Goal: Task Accomplishment & Management: Manage account settings

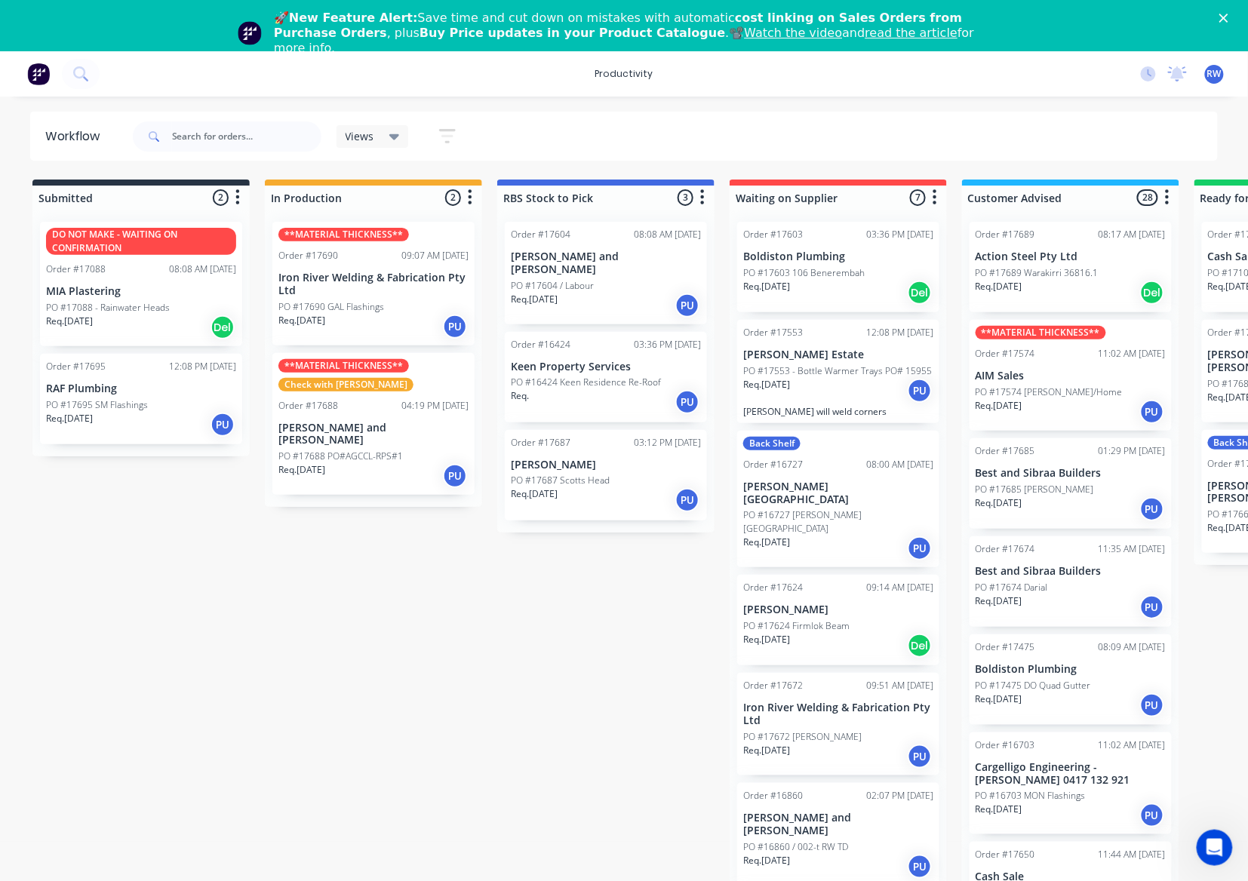
scroll to position [62, 0]
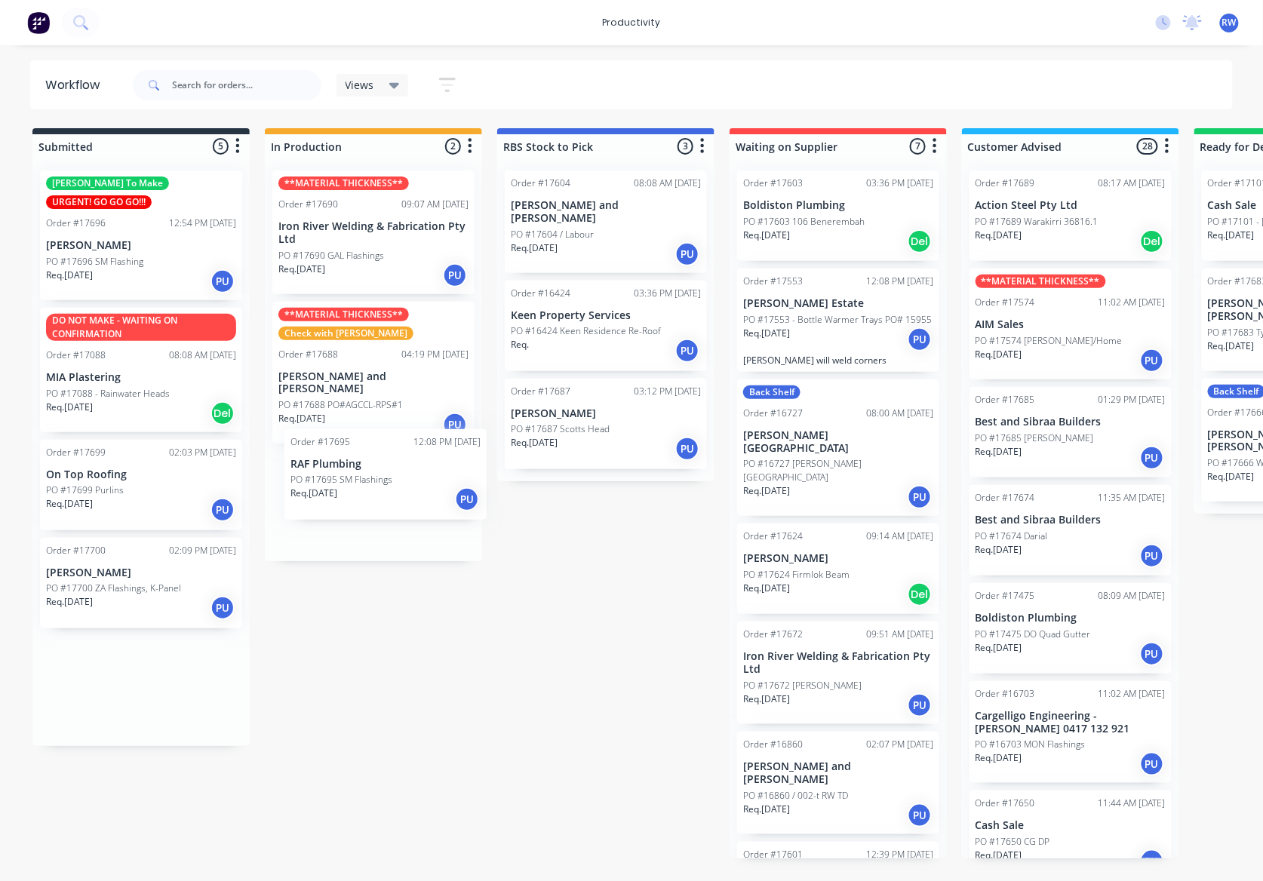
drag, startPoint x: 130, startPoint y: 564, endPoint x: 380, endPoint y: 474, distance: 266.0
click at [380, 474] on div "Submitted 5 Sort By Created date Required date Order number Customer name Most …" at bounding box center [918, 493] width 1859 height 730
click at [384, 496] on div "PO #17695 SM Flashings" at bounding box center [373, 503] width 190 height 14
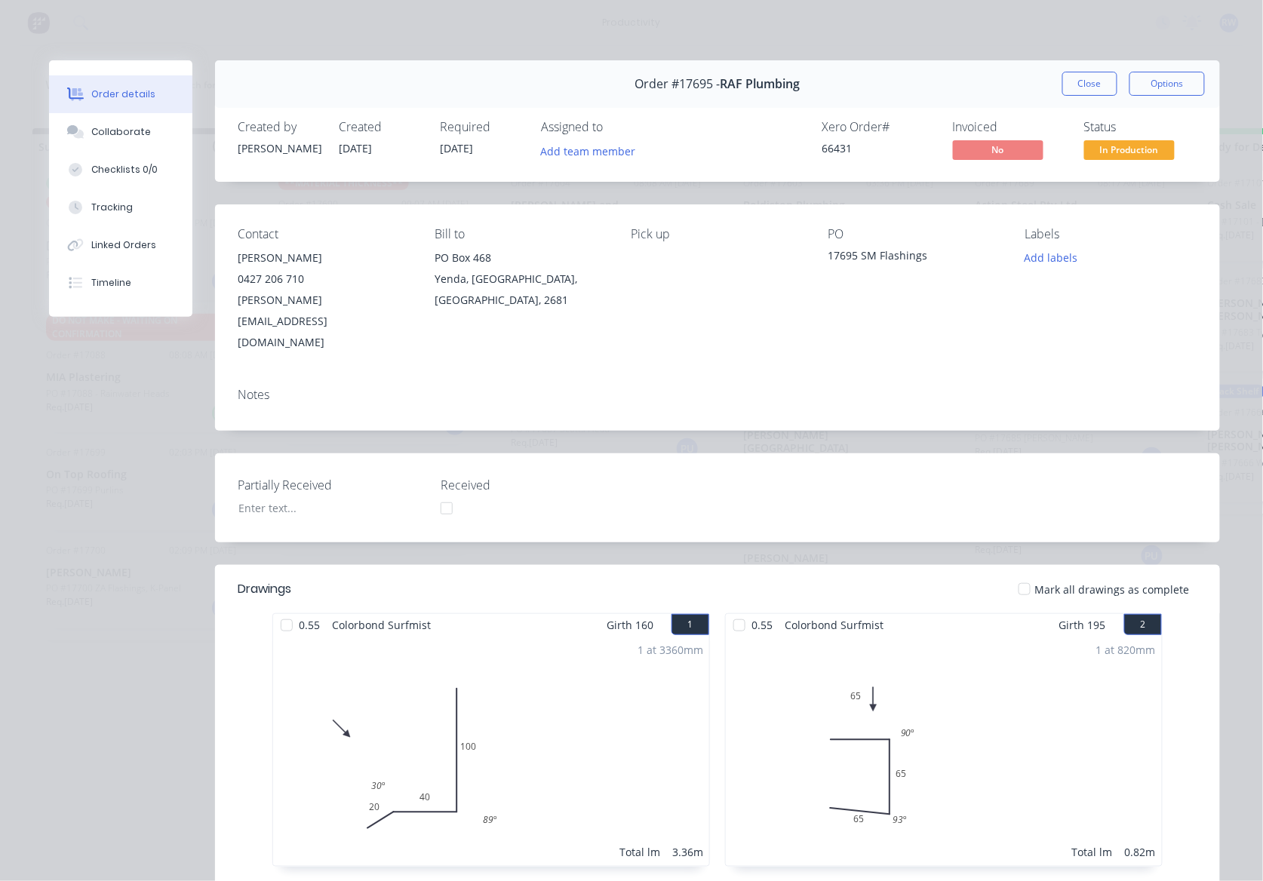
click at [1030, 574] on div at bounding box center [1024, 589] width 30 height 30
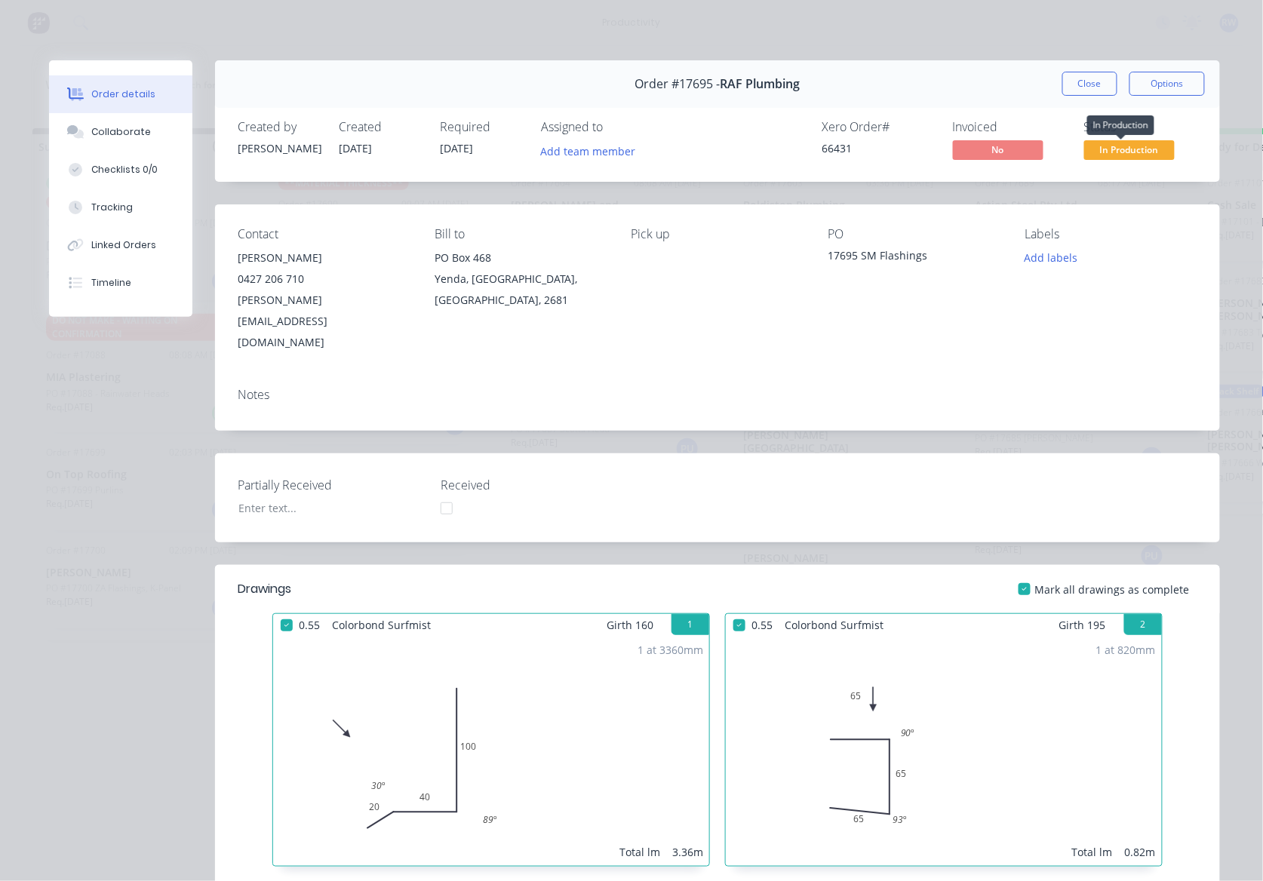
click at [1132, 155] on span "In Production" at bounding box center [1129, 149] width 91 height 19
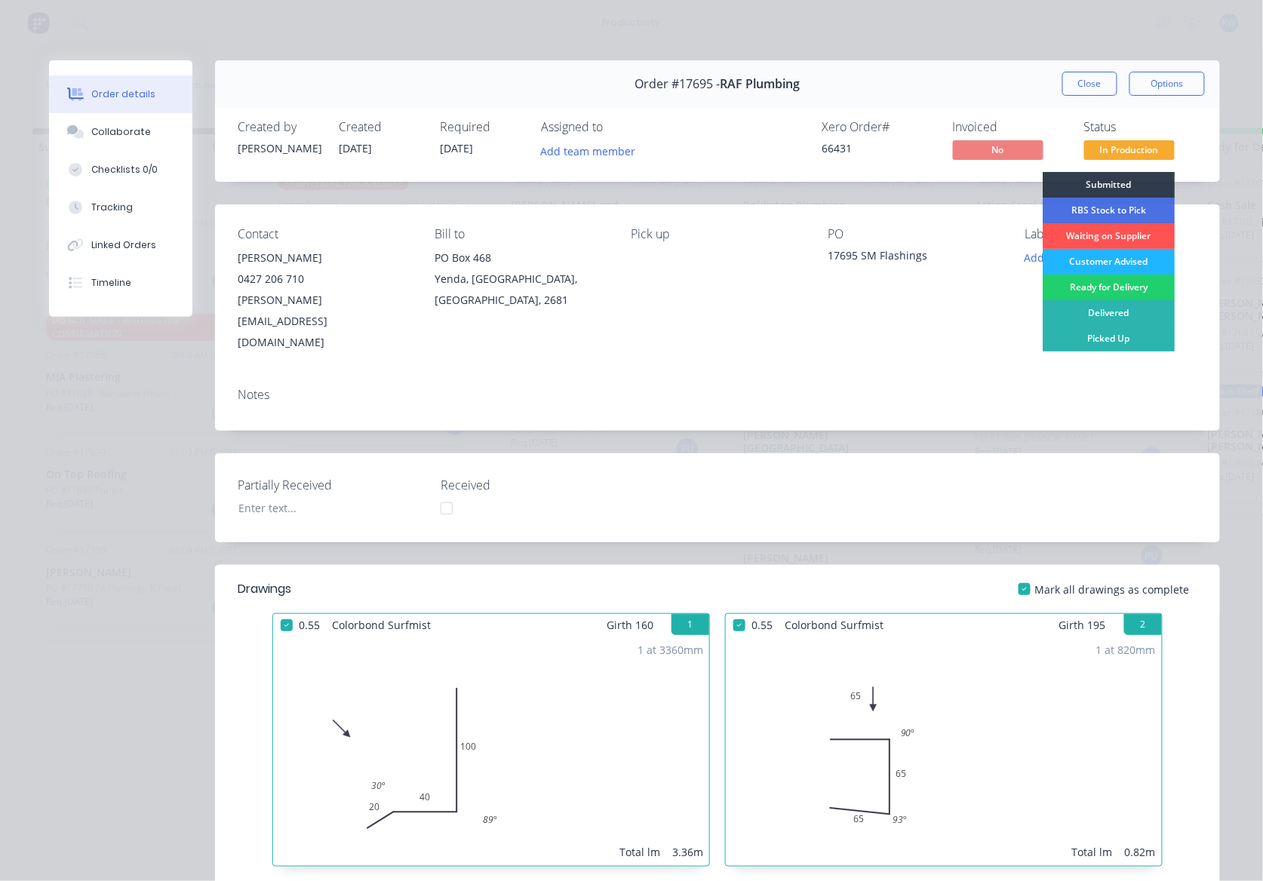
click at [1081, 261] on div "Customer Advised" at bounding box center [1108, 262] width 132 height 26
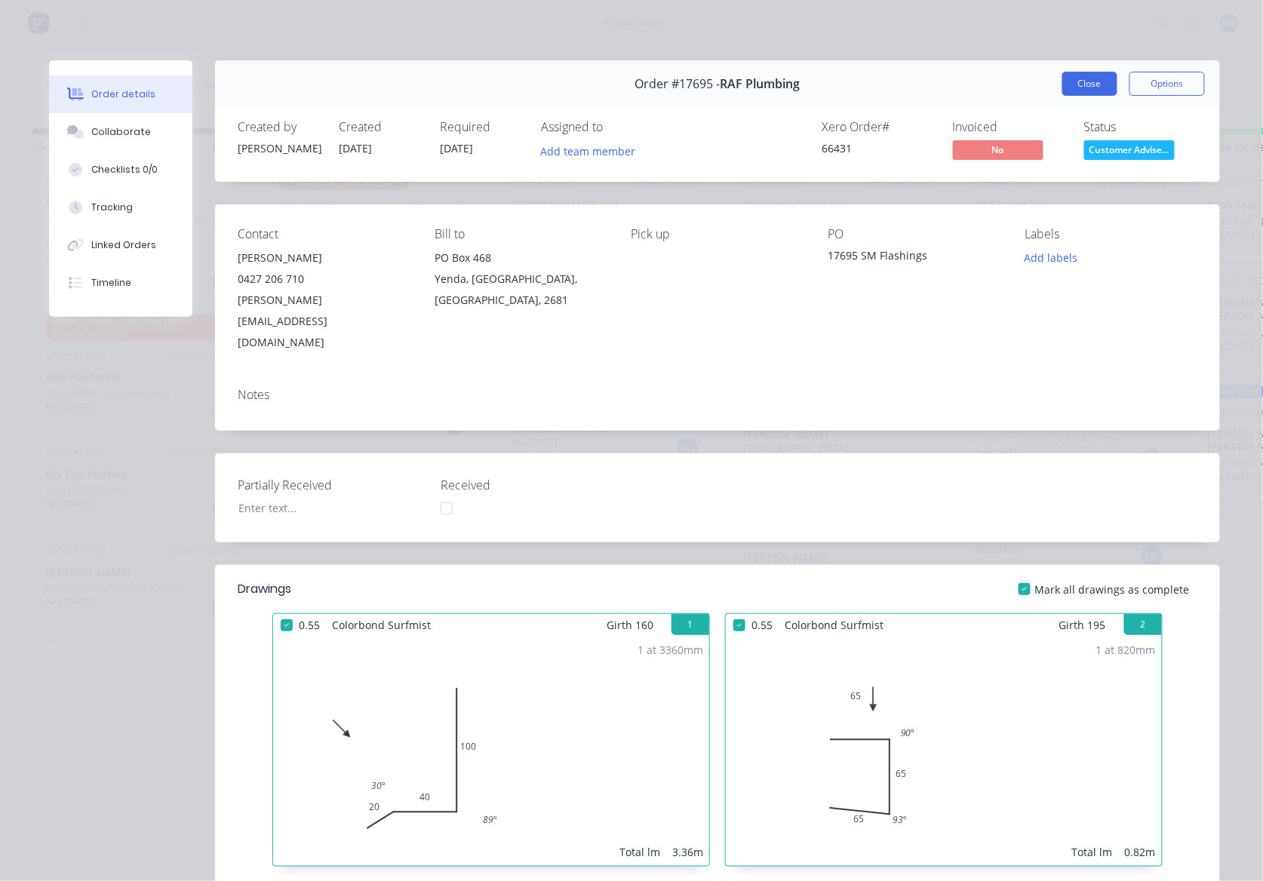
click at [1077, 87] on button "Close" at bounding box center [1089, 84] width 55 height 24
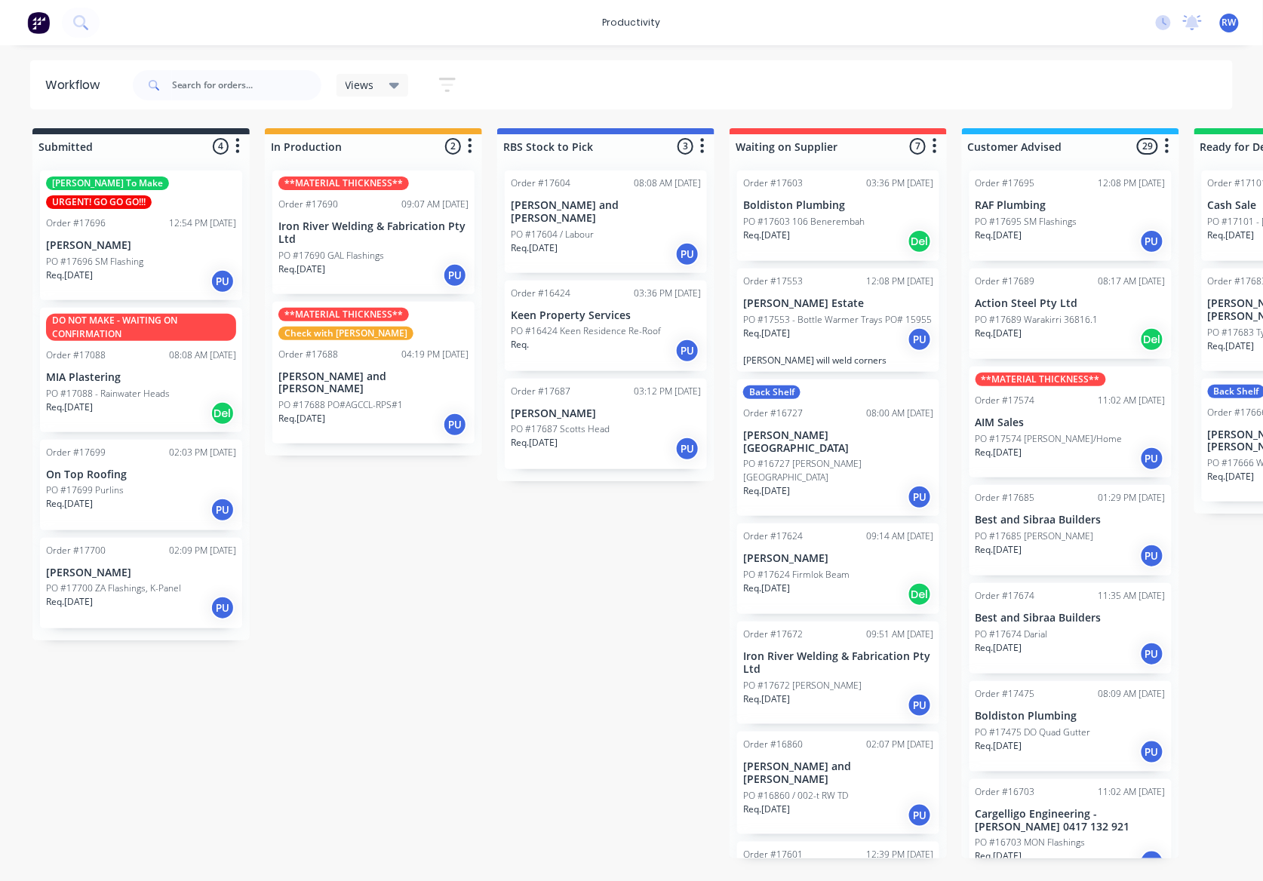
click at [160, 269] on div "Req. [DATE] PU" at bounding box center [141, 282] width 190 height 26
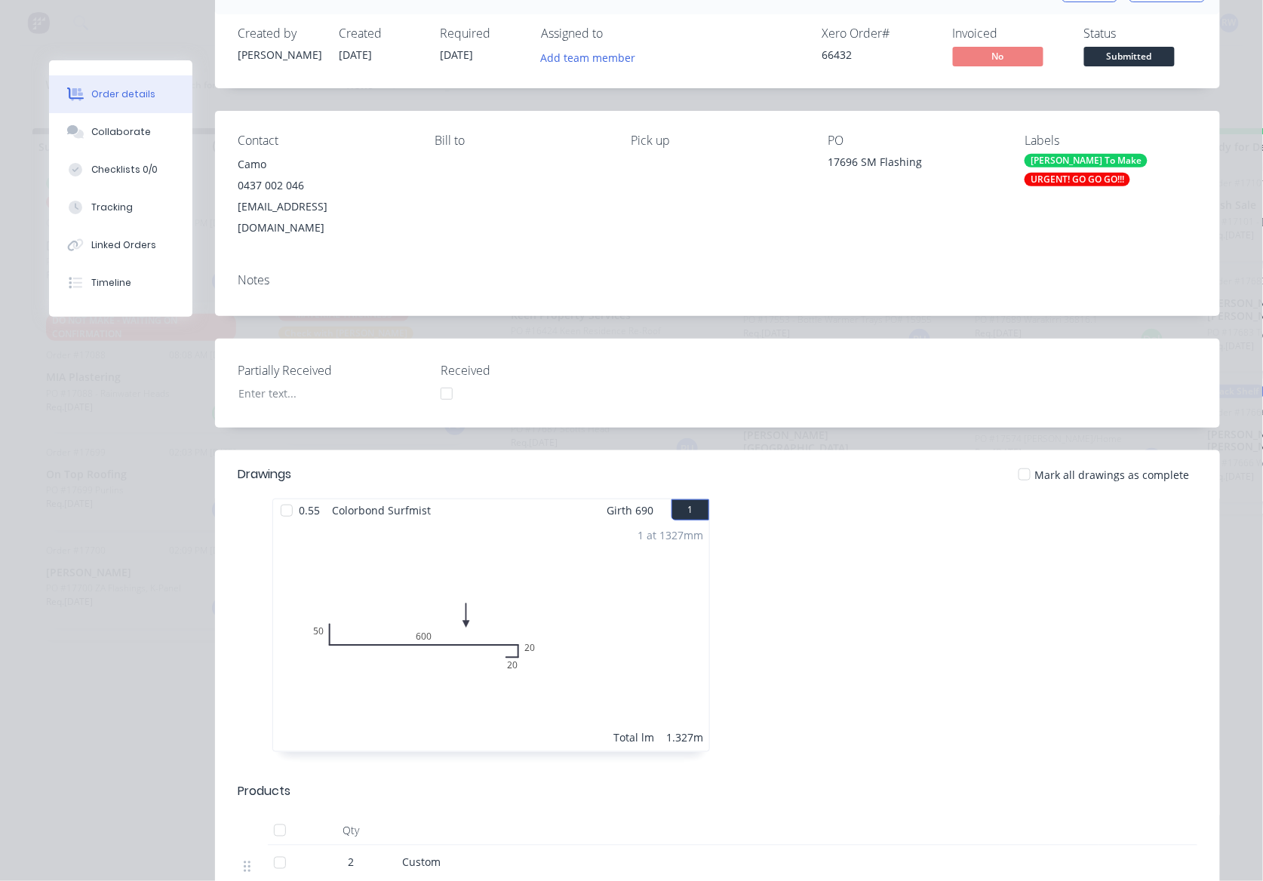
scroll to position [201, 0]
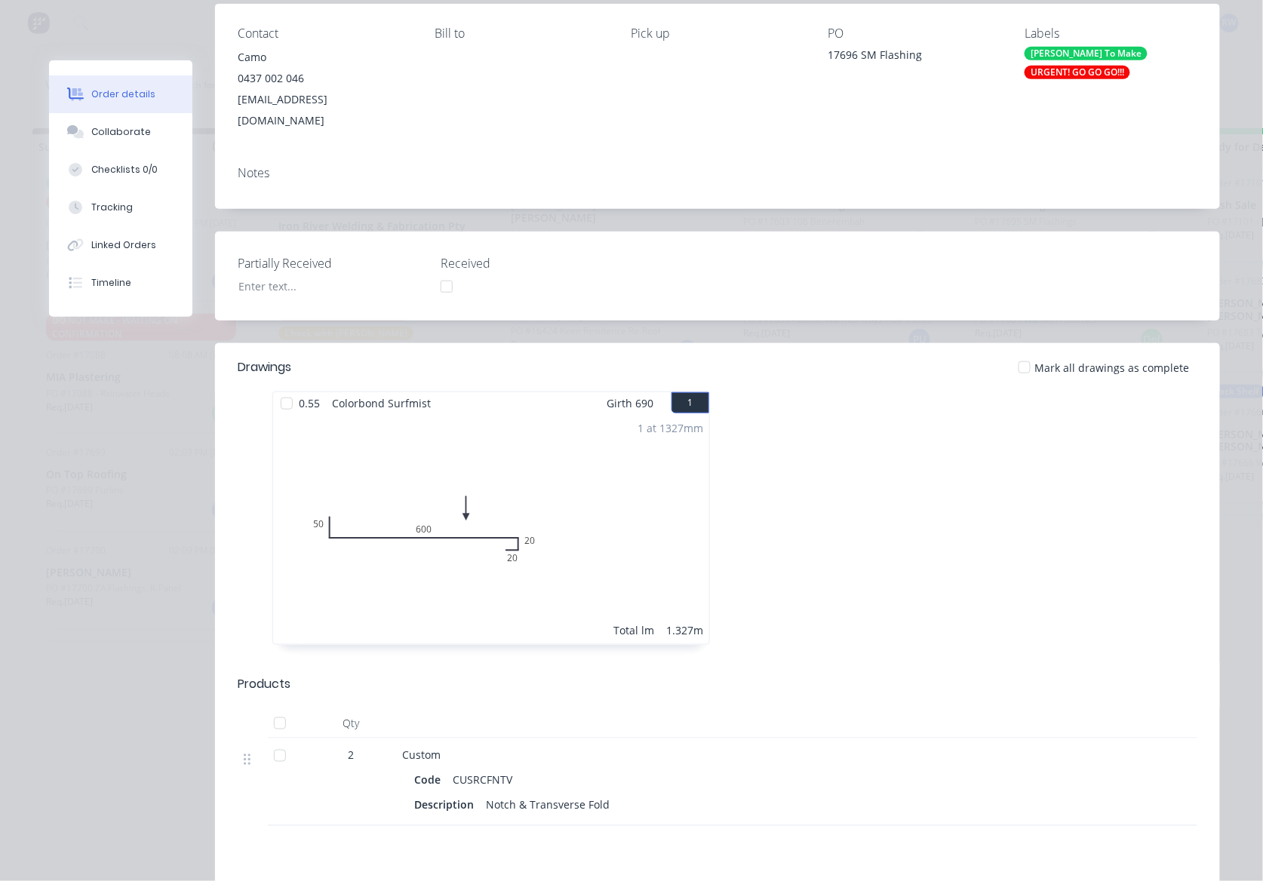
click at [1026, 352] on div at bounding box center [1024, 367] width 30 height 30
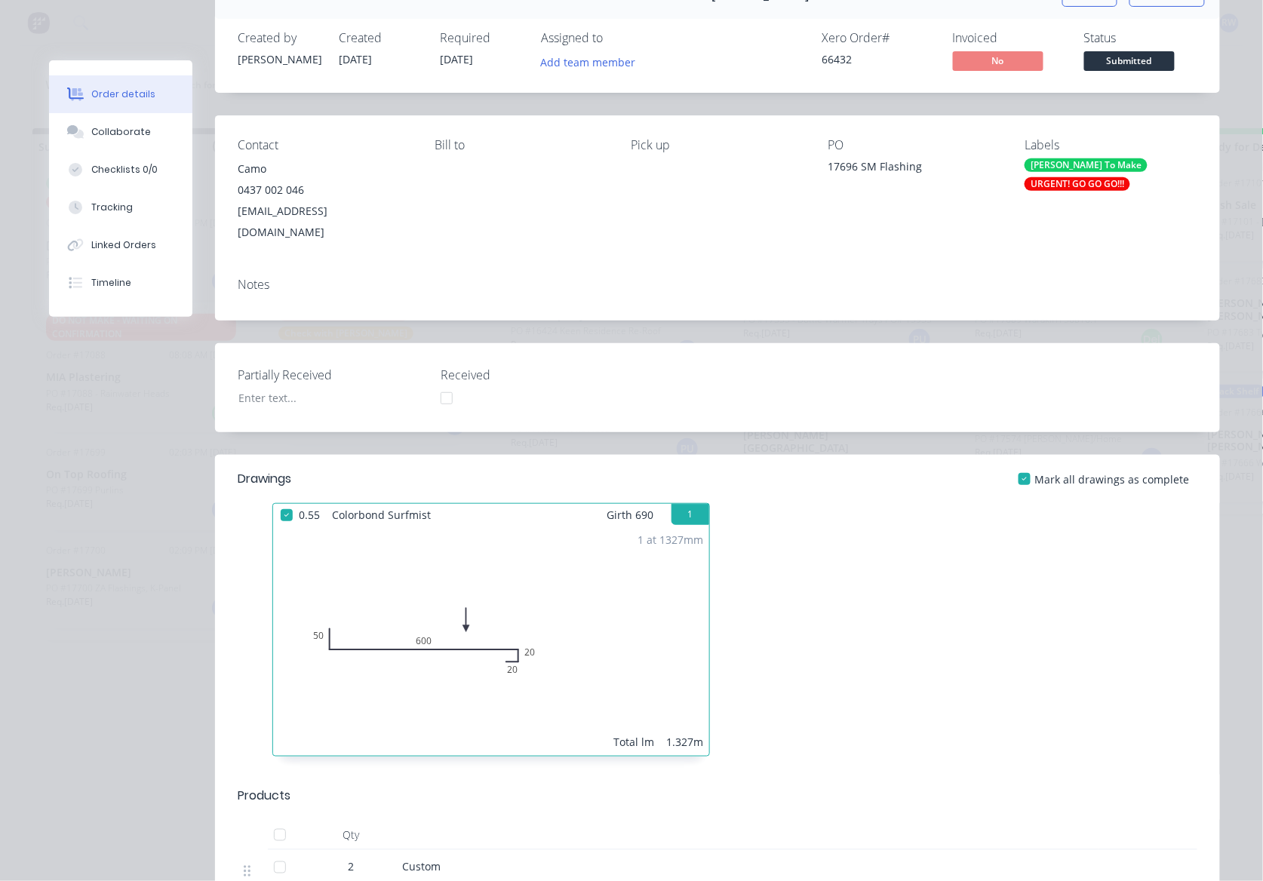
scroll to position [0, 0]
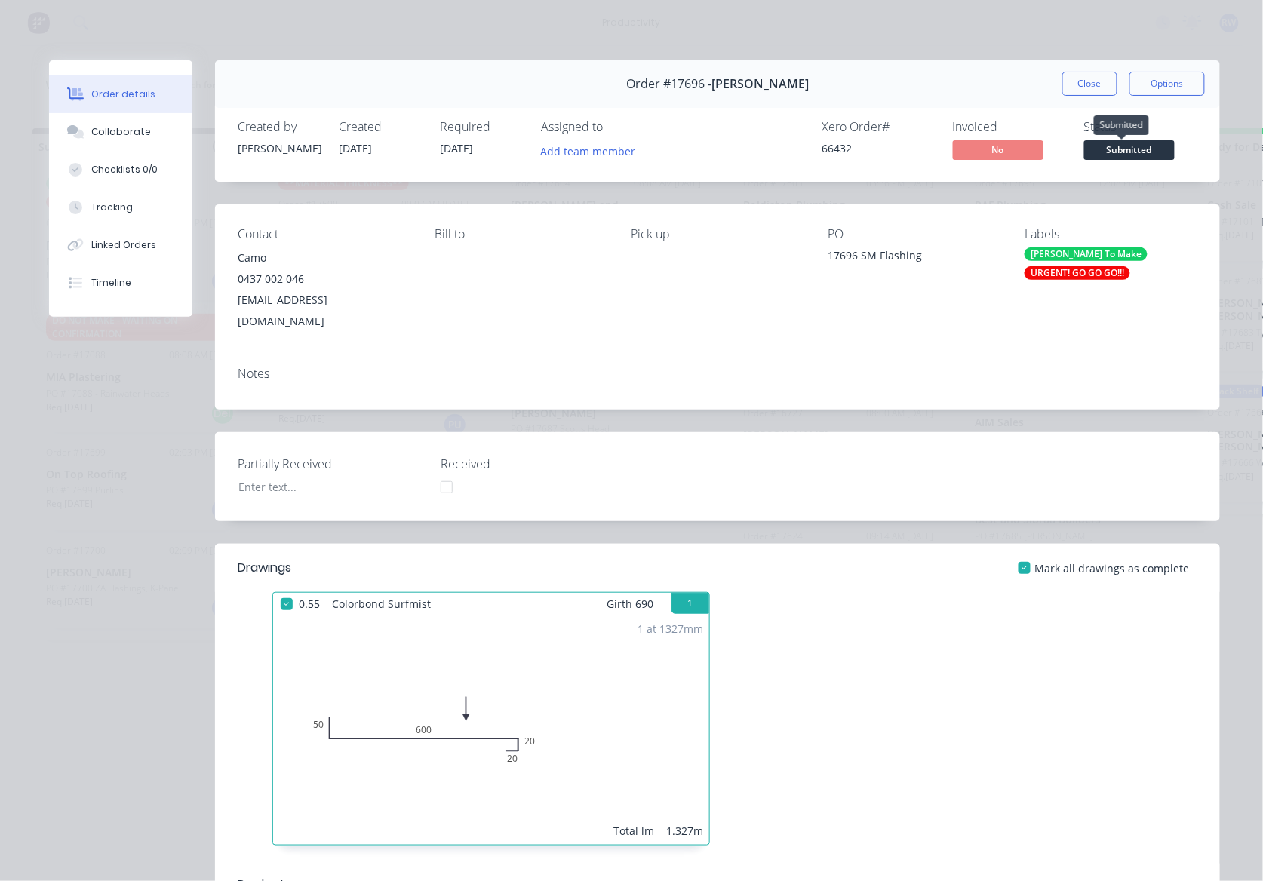
click at [1111, 146] on span "Submitted" at bounding box center [1129, 149] width 91 height 19
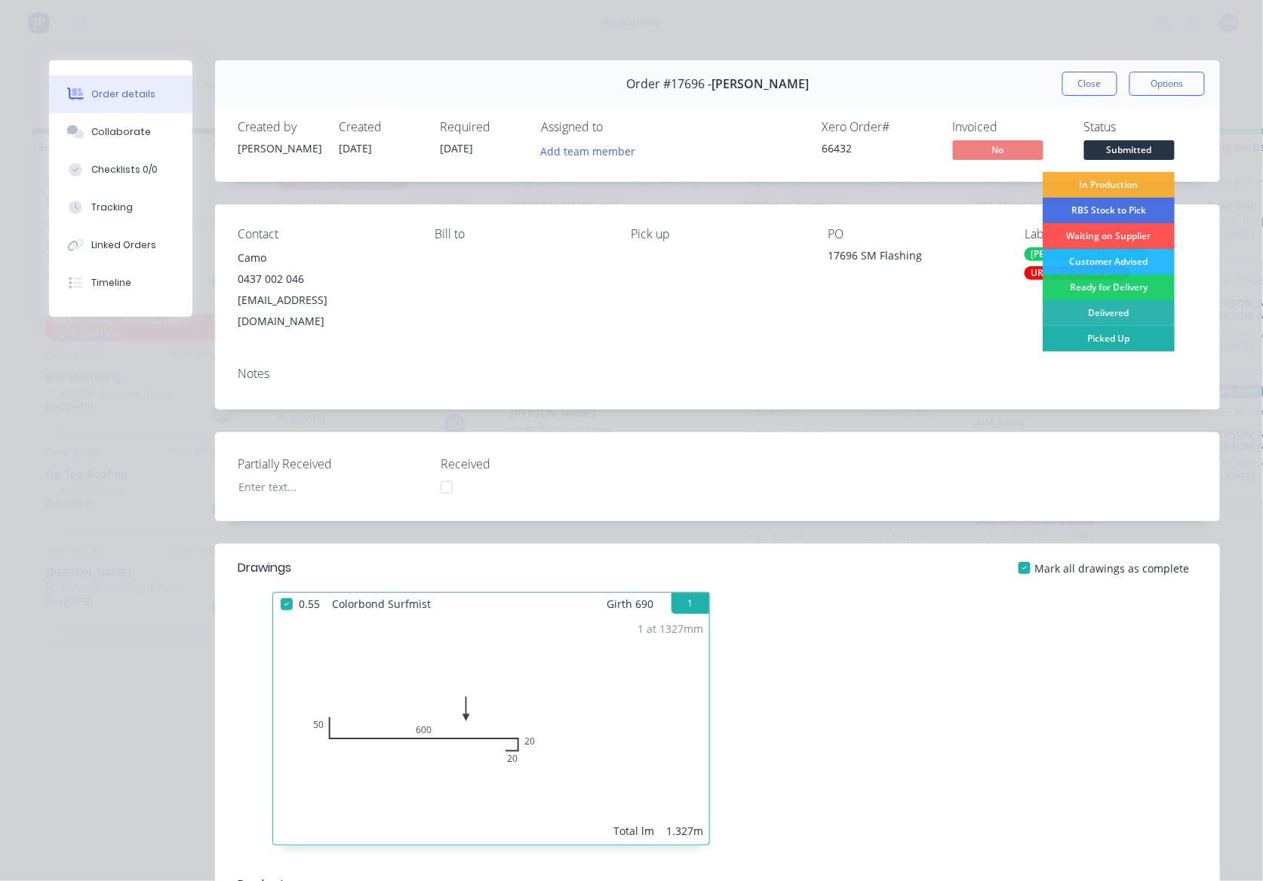
click at [1100, 342] on div "Picked Up" at bounding box center [1108, 339] width 132 height 26
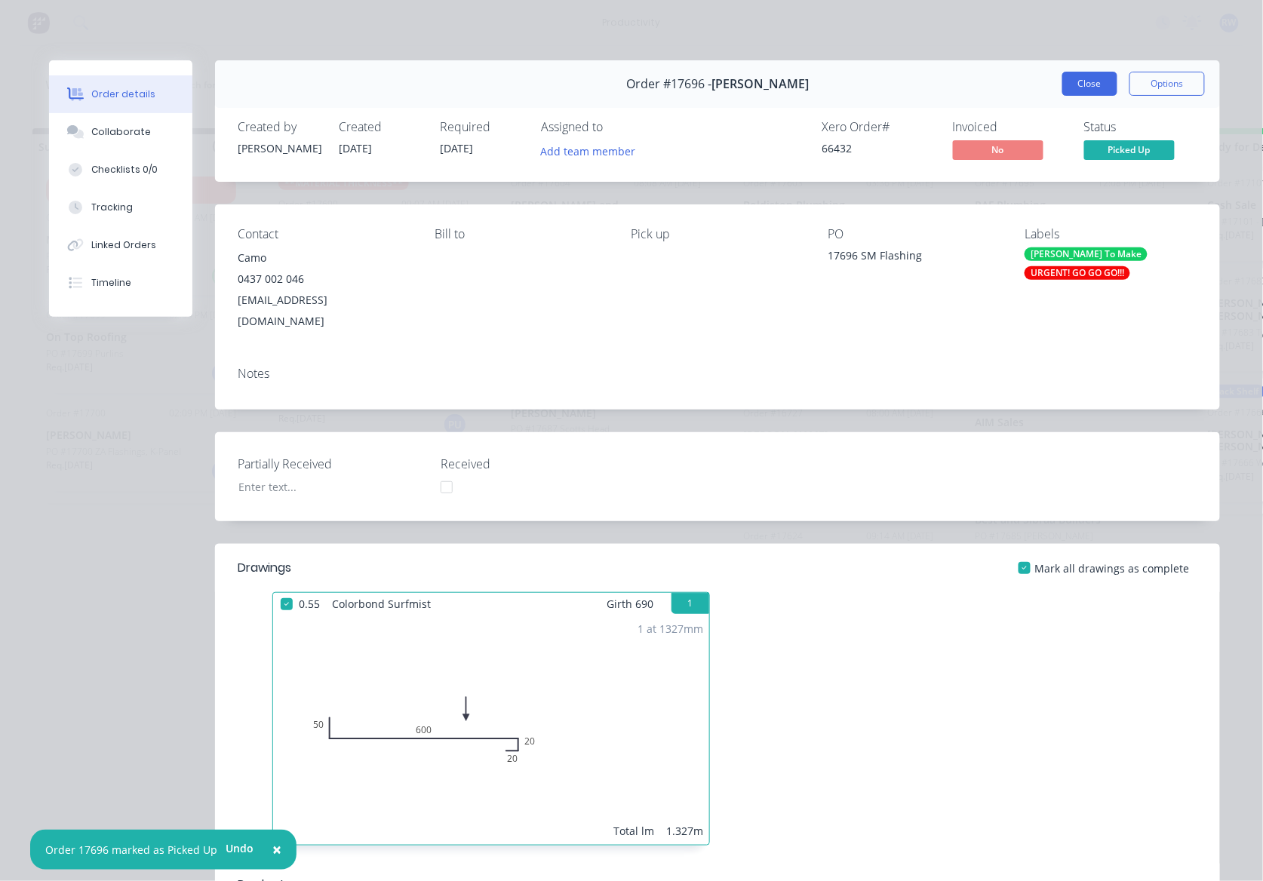
click at [1095, 80] on button "Close" at bounding box center [1089, 84] width 55 height 24
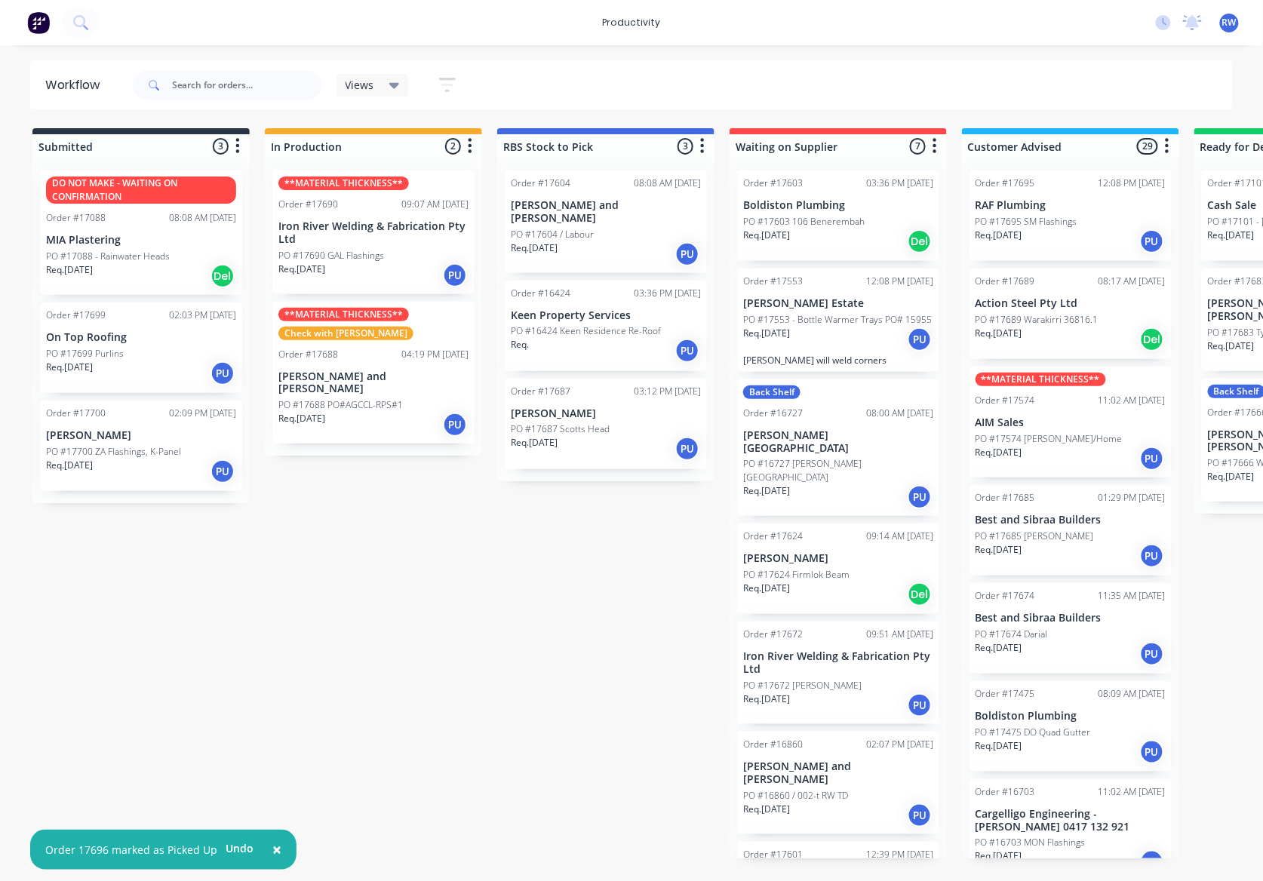
click at [160, 352] on div "PO #17699 Purlins" at bounding box center [141, 354] width 190 height 14
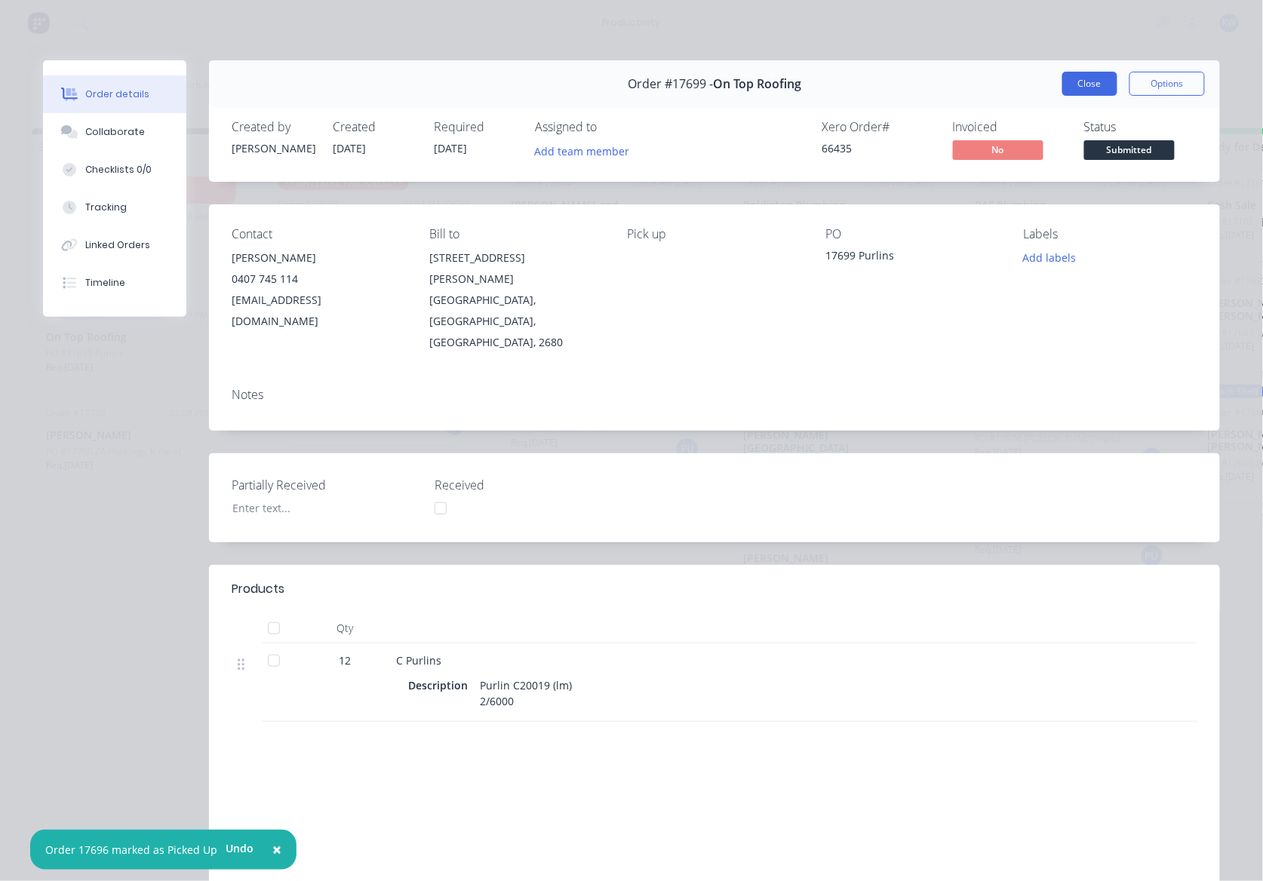
click at [1066, 88] on button "Close" at bounding box center [1089, 84] width 55 height 24
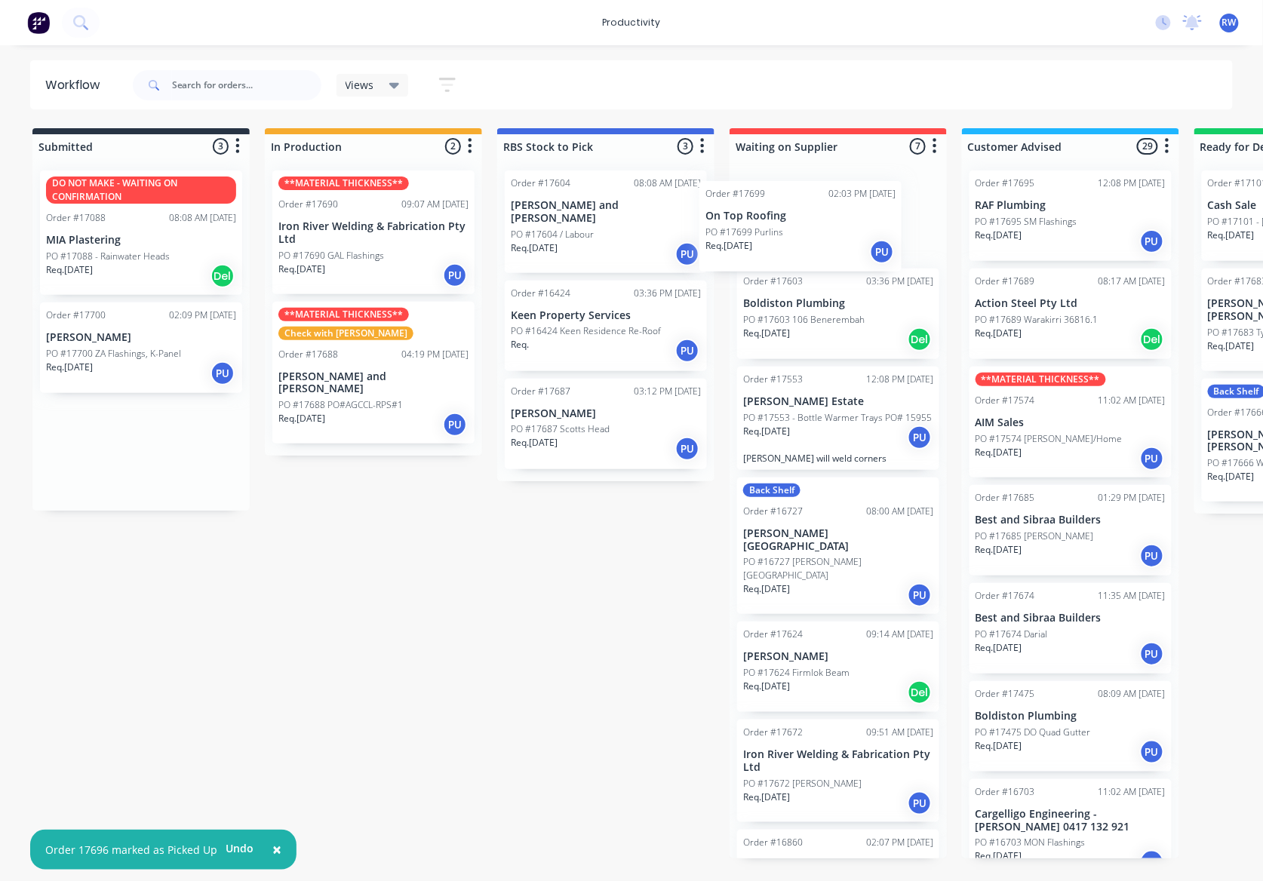
drag, startPoint x: 188, startPoint y: 369, endPoint x: 873, endPoint y: 243, distance: 696.4
click at [873, 243] on div "Submitted 3 Sort By Created date Required date Order number Customer name Most …" at bounding box center [918, 493] width 1859 height 730
click at [186, 366] on div "Req. [DATE] PU" at bounding box center [141, 374] width 190 height 26
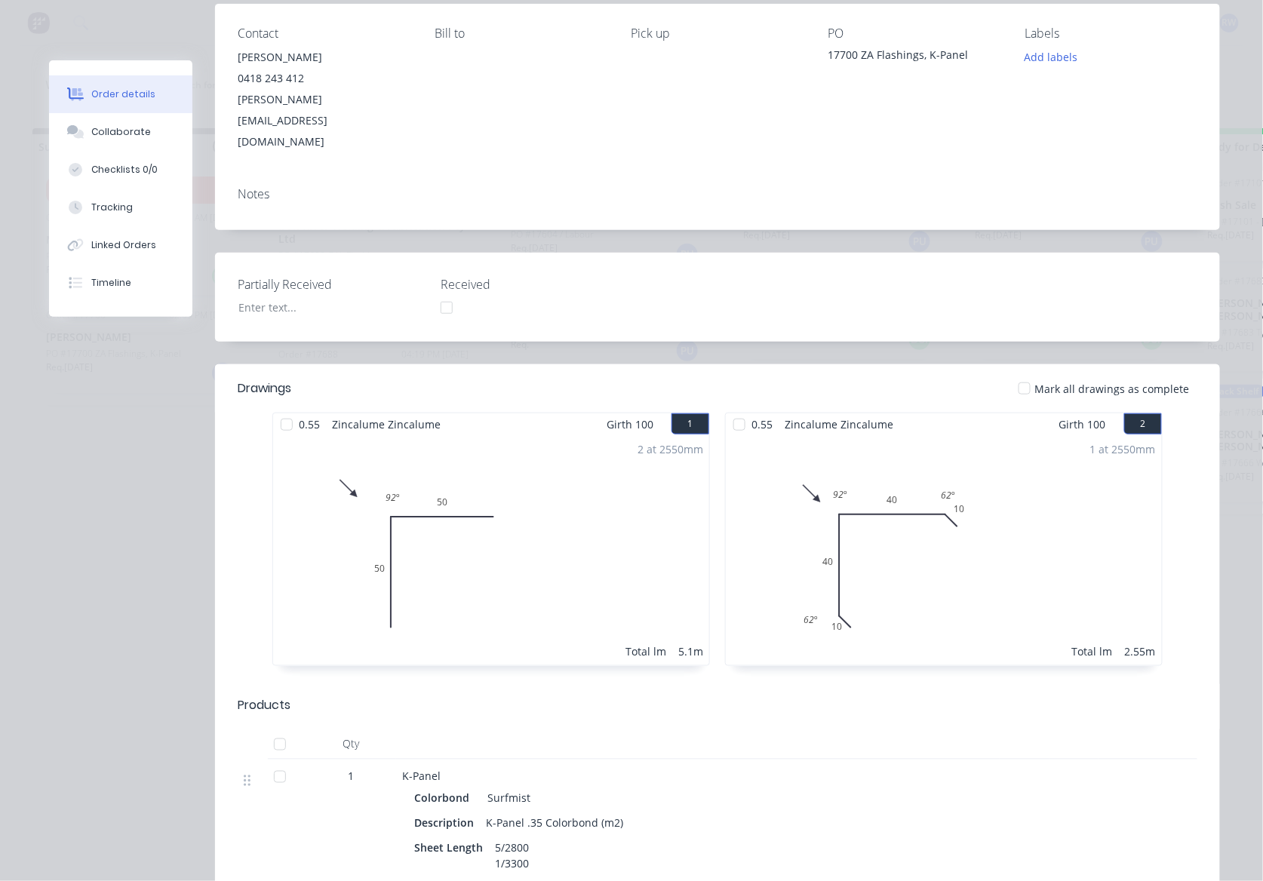
scroll to position [100, 0]
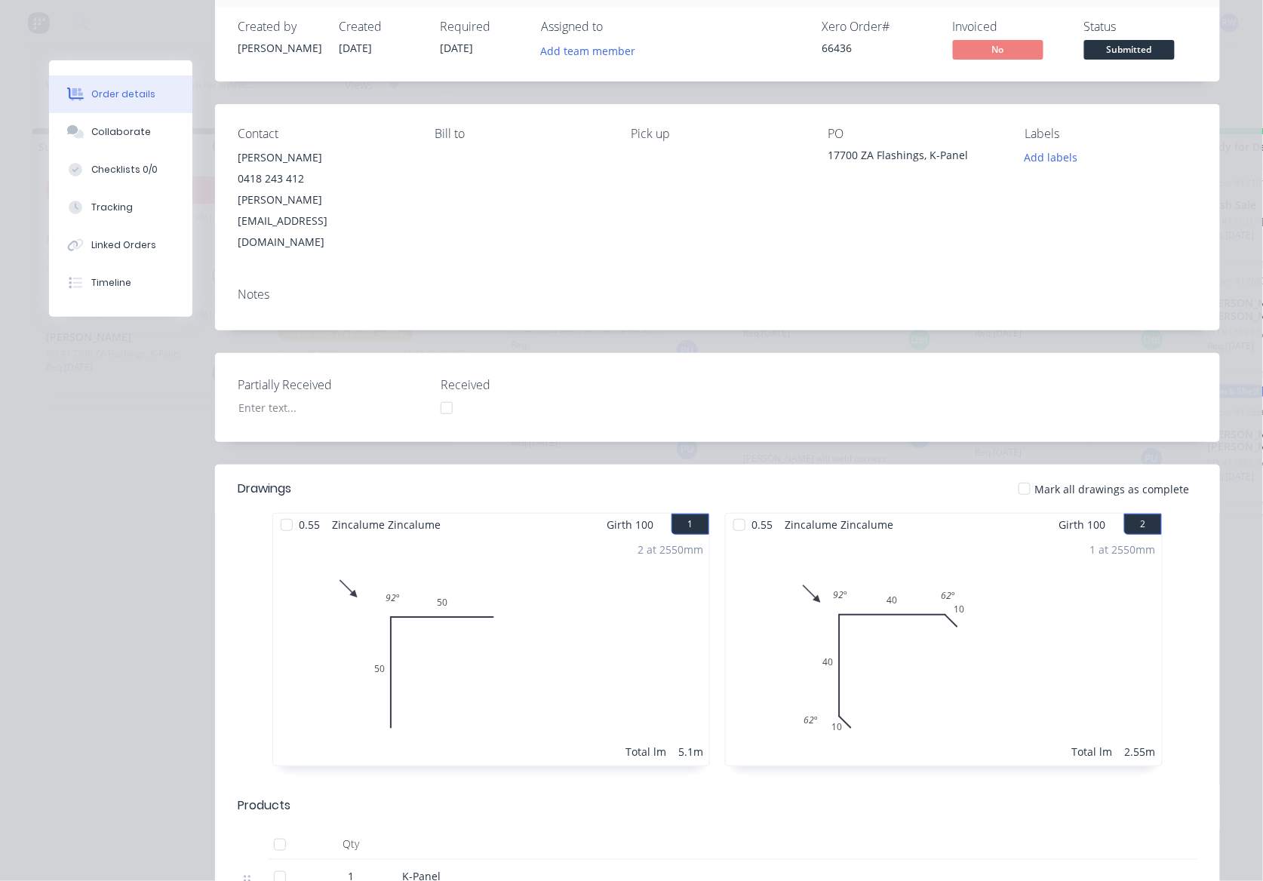
click at [909, 389] on div "Partially Received Received" at bounding box center [717, 397] width 1005 height 89
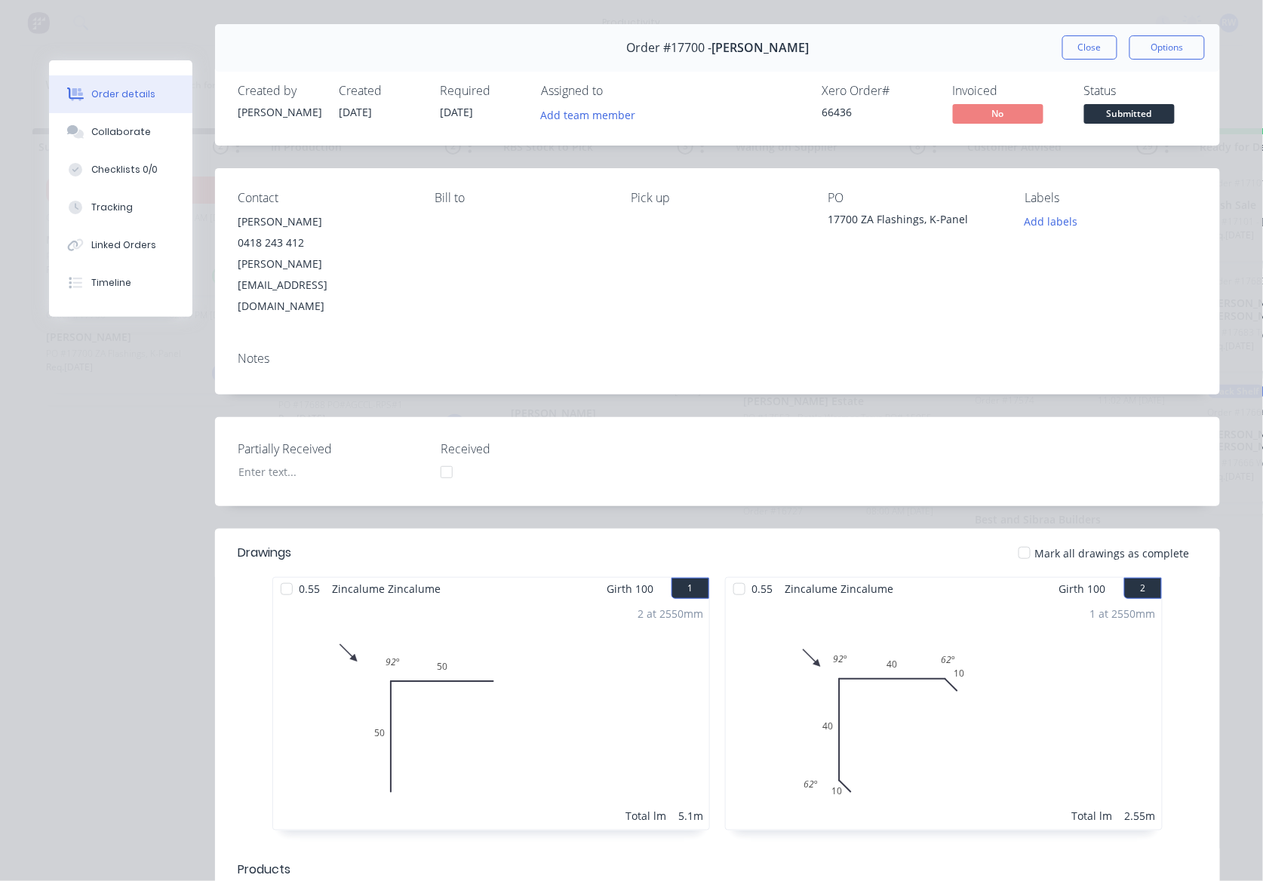
scroll to position [0, 0]
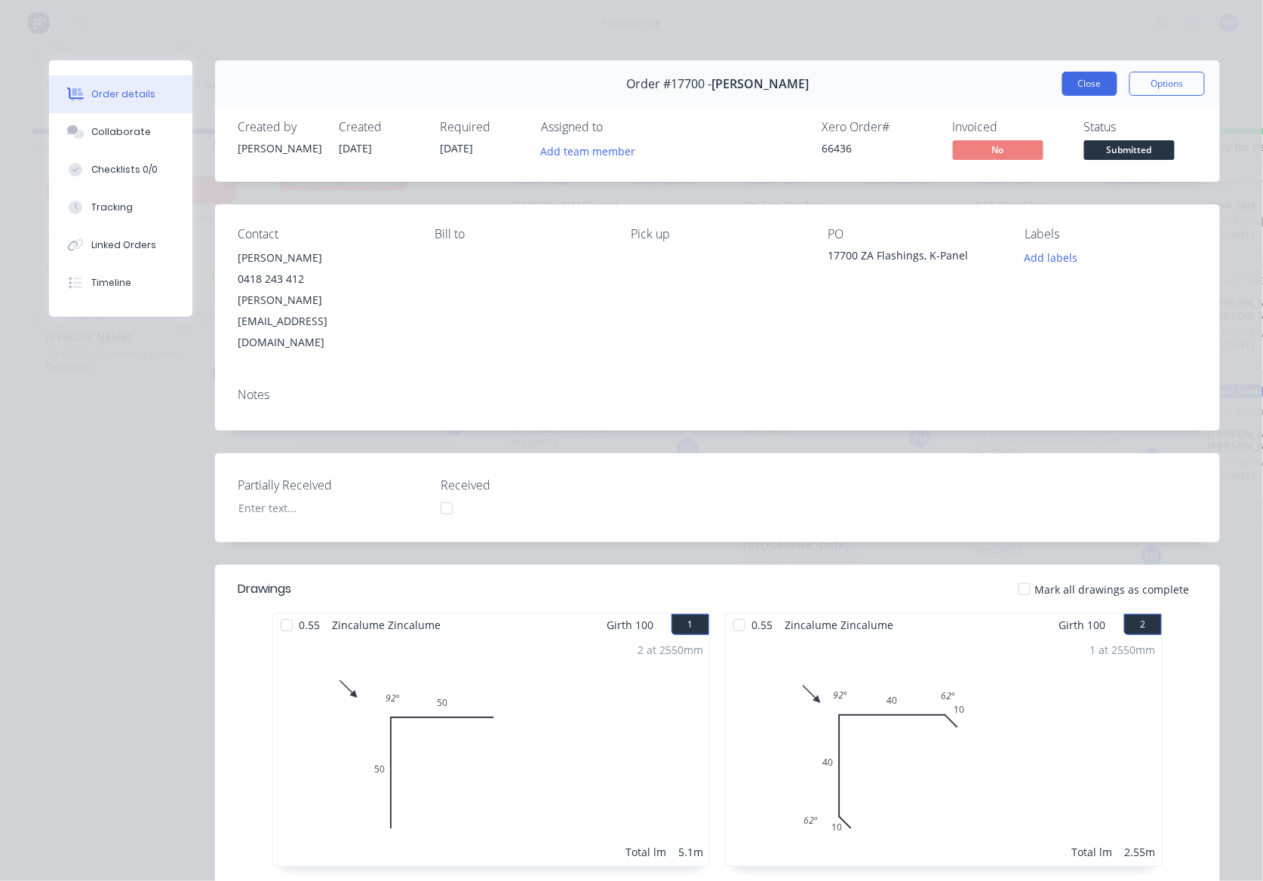
click at [1075, 91] on button "Close" at bounding box center [1089, 84] width 55 height 24
